Goal: Information Seeking & Learning: Learn about a topic

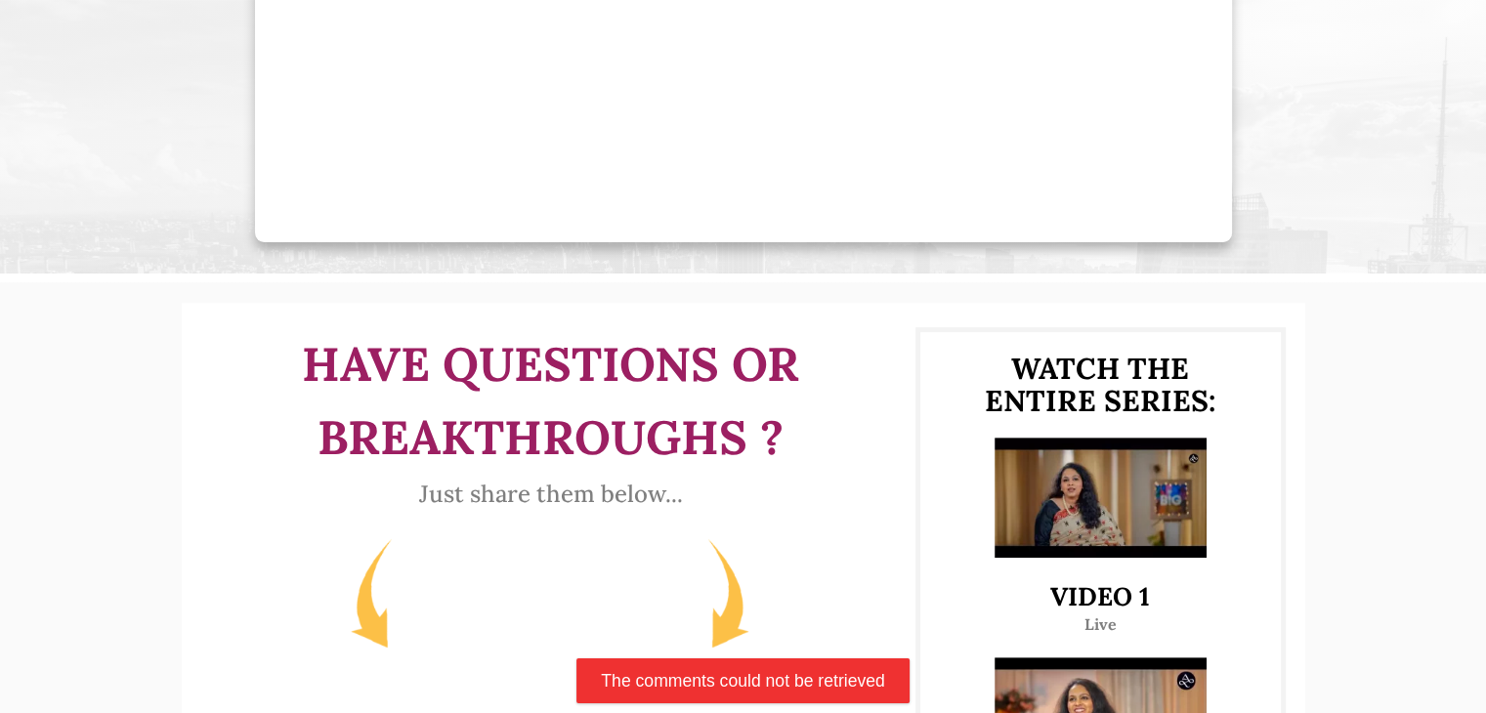
scroll to position [664, 0]
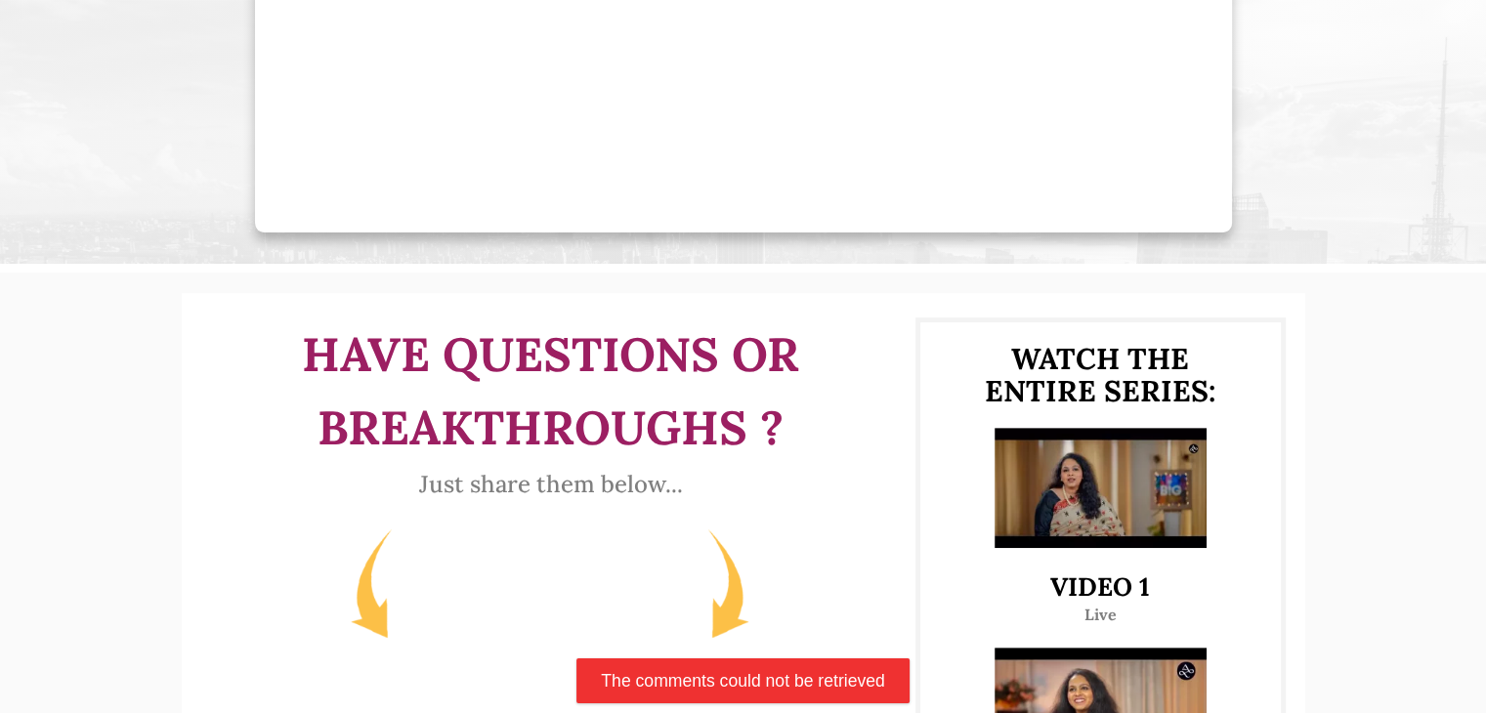
click at [1122, 508] on img at bounding box center [1100, 487] width 212 height 119
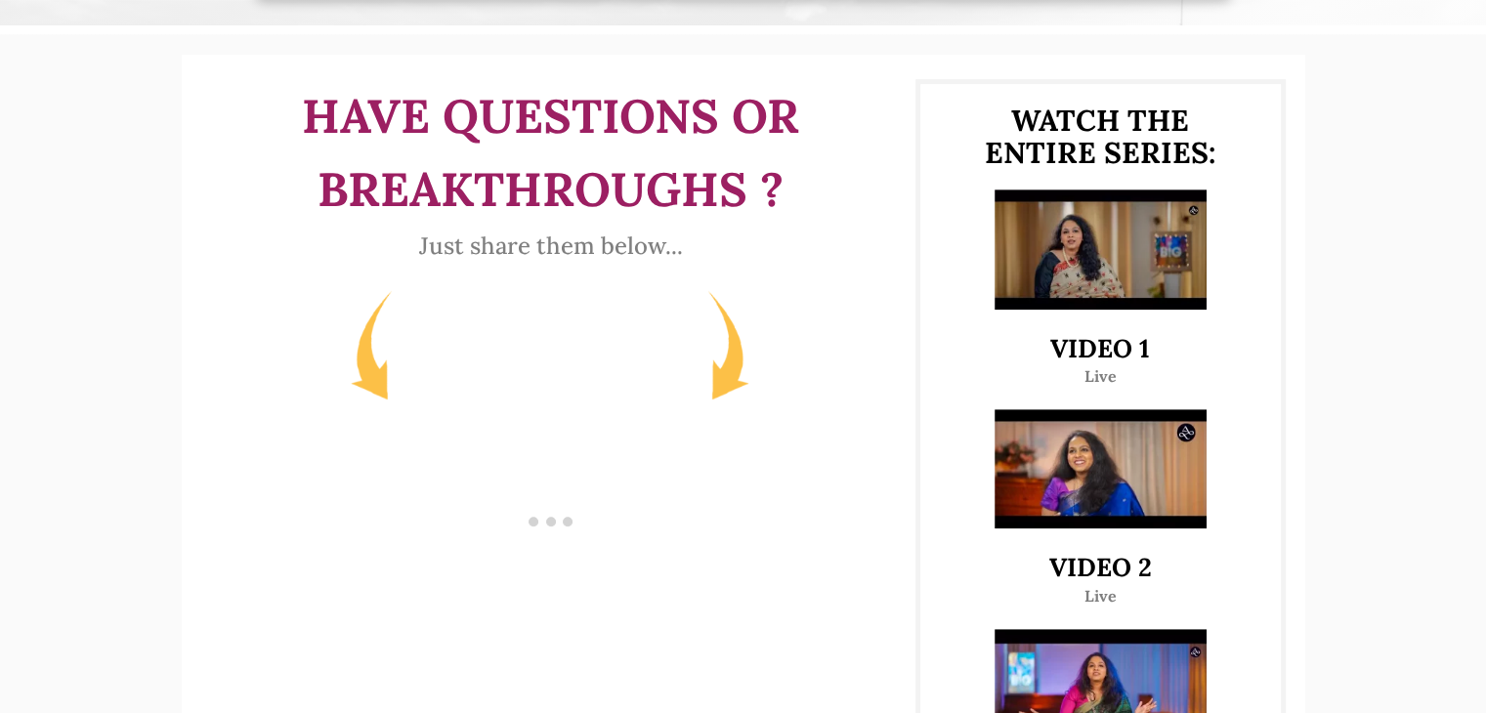
scroll to position [942, 0]
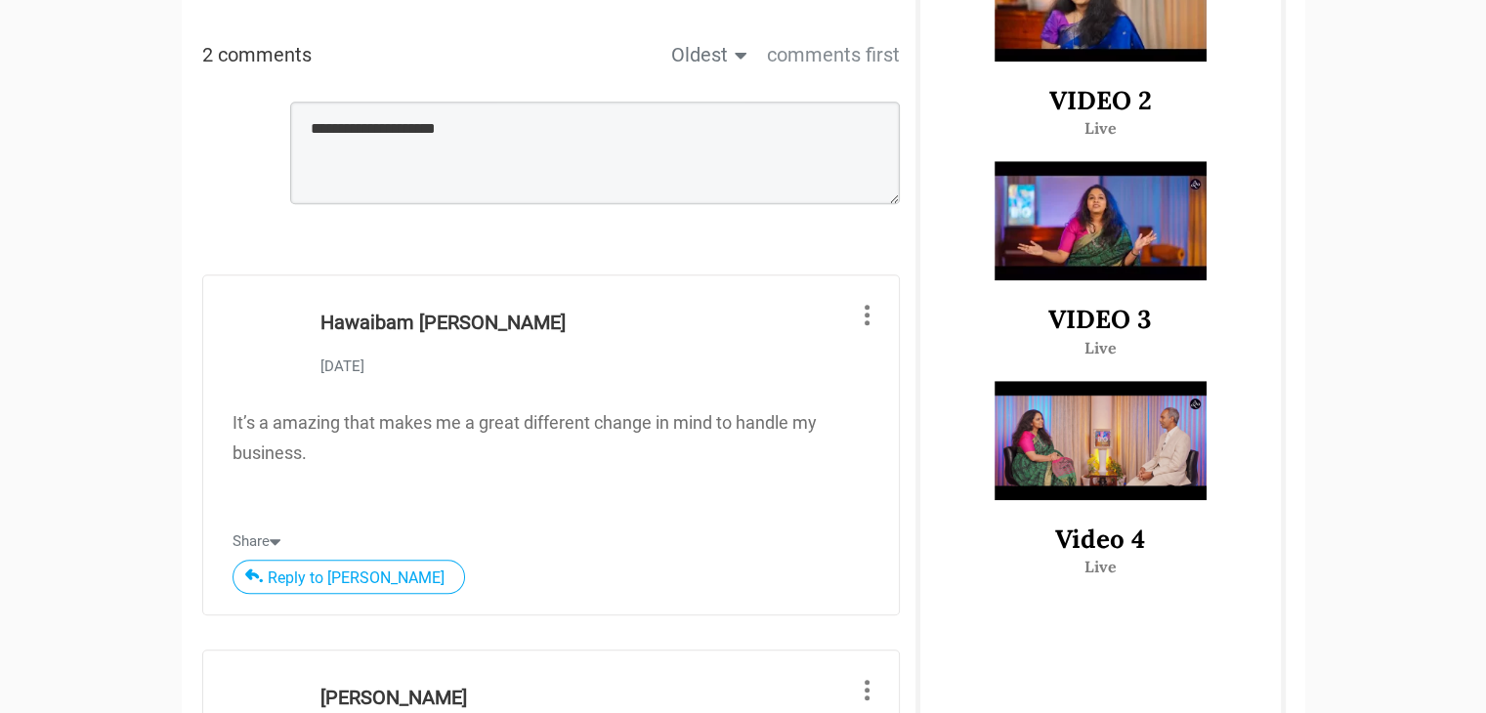
scroll to position [1374, 0]
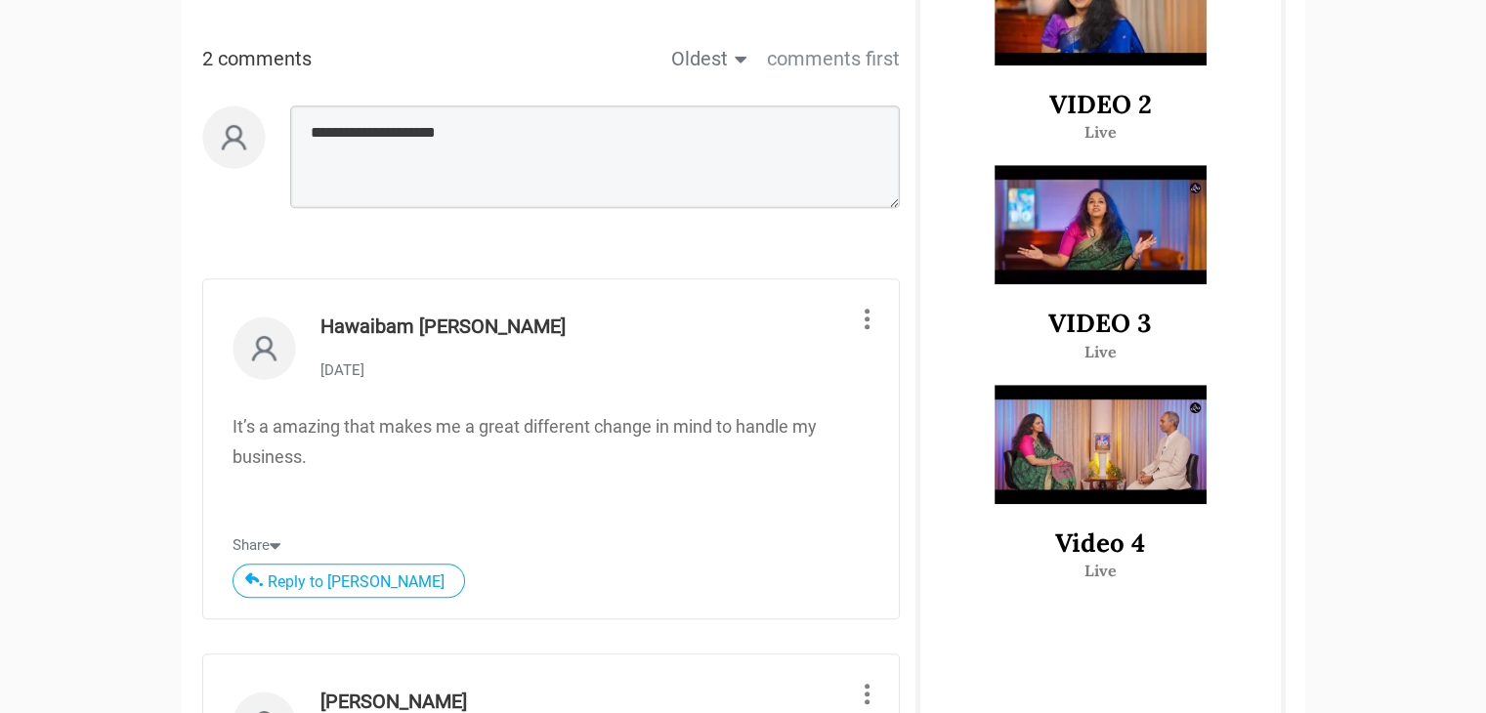
click at [1032, 450] on img at bounding box center [1100, 444] width 212 height 119
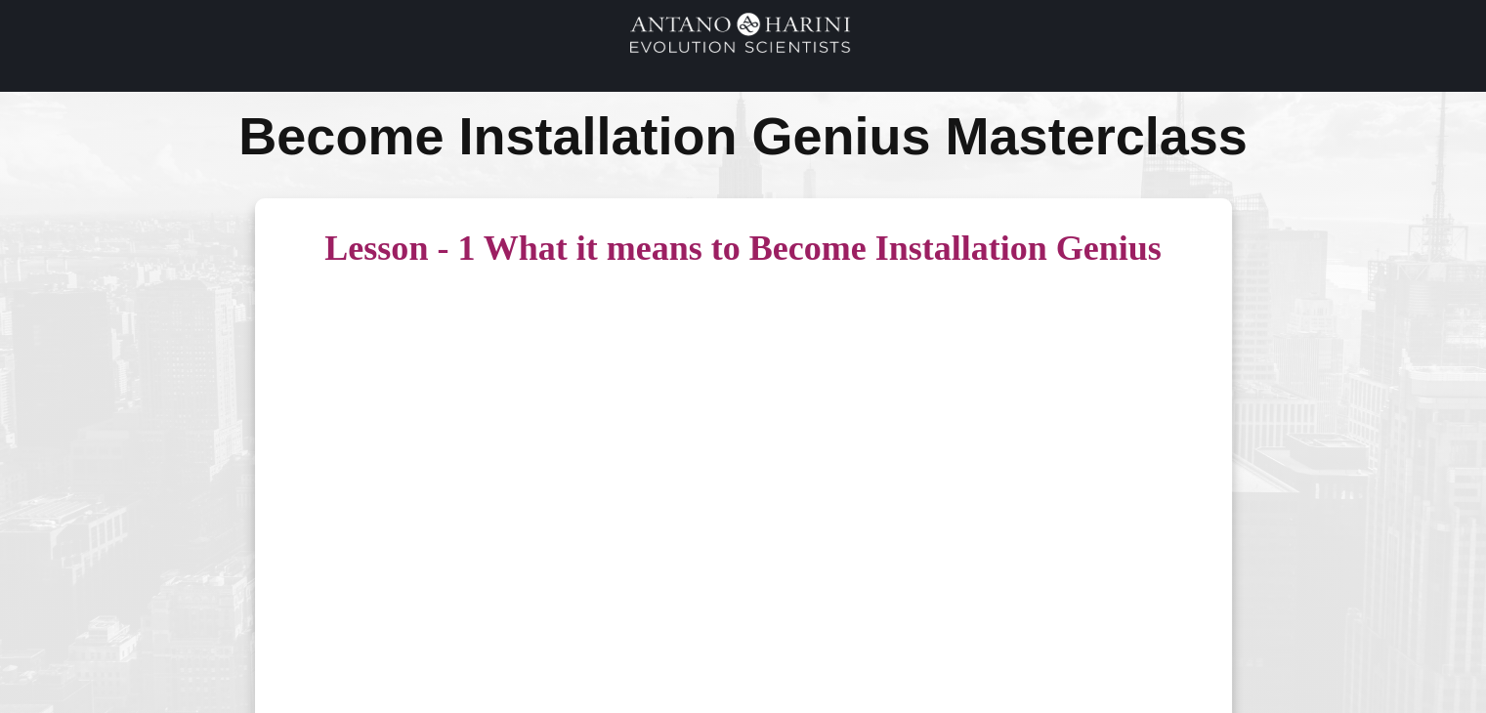
scroll to position [20, 0]
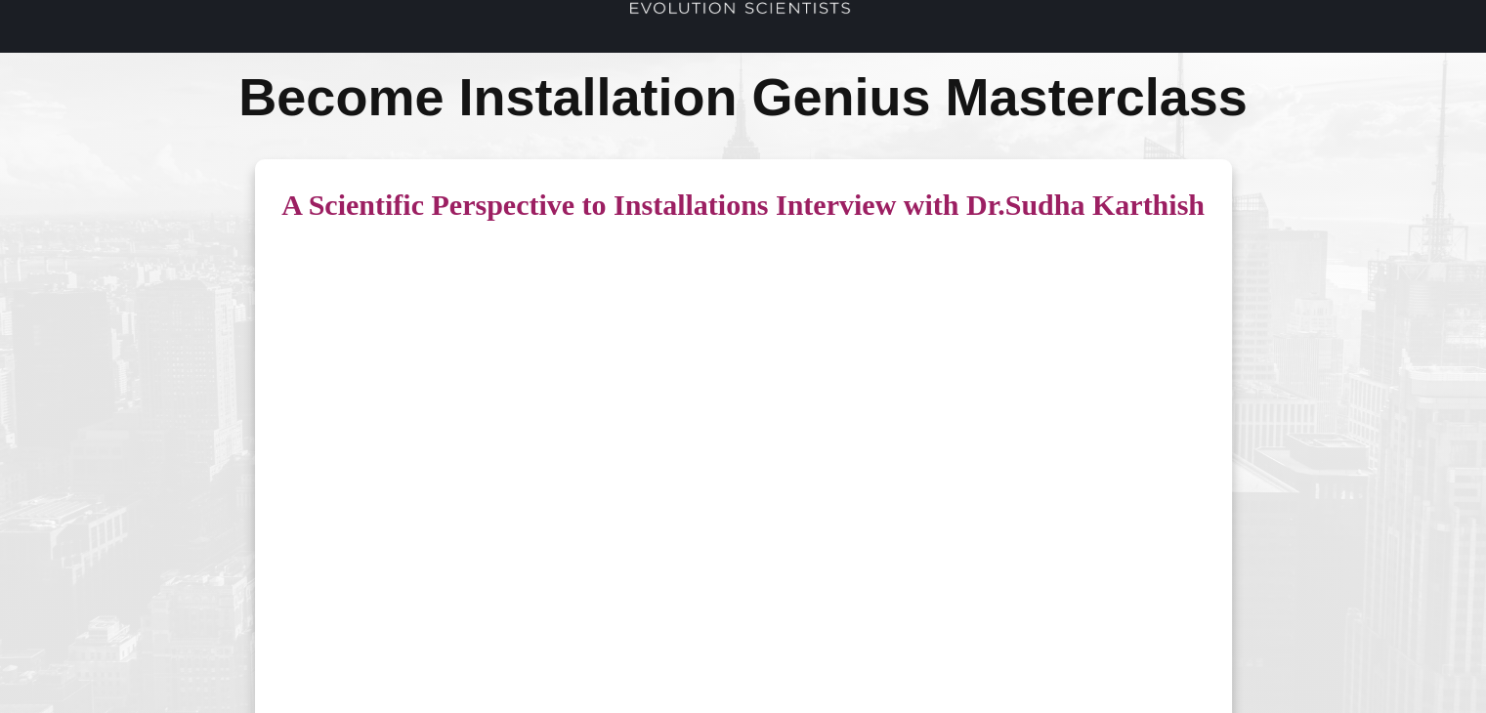
scroll to position [63, 0]
